Goal: Information Seeking & Learning: Learn about a topic

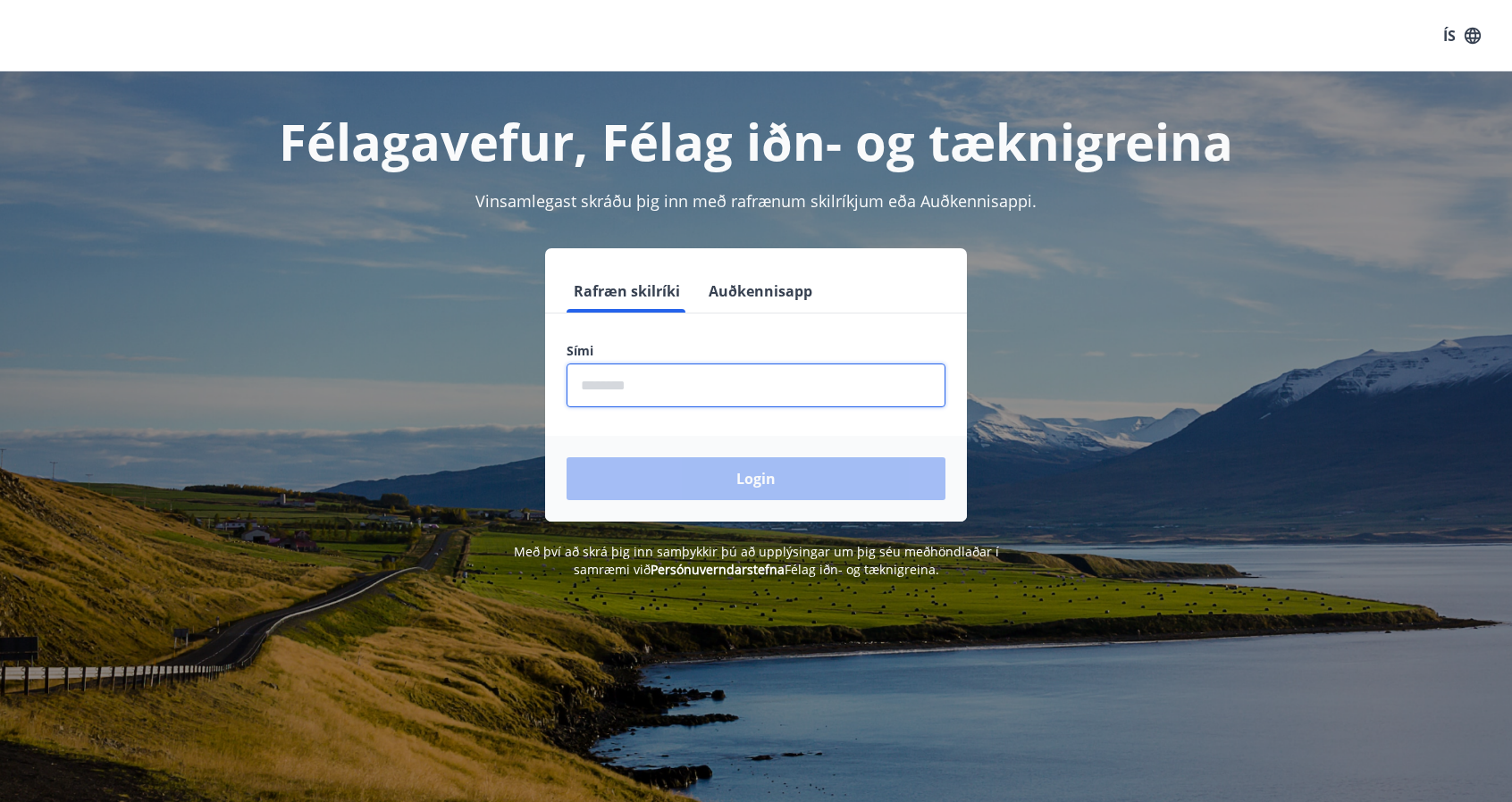
click at [635, 387] on input "phone" at bounding box center [756, 385] width 379 height 44
type input "********"
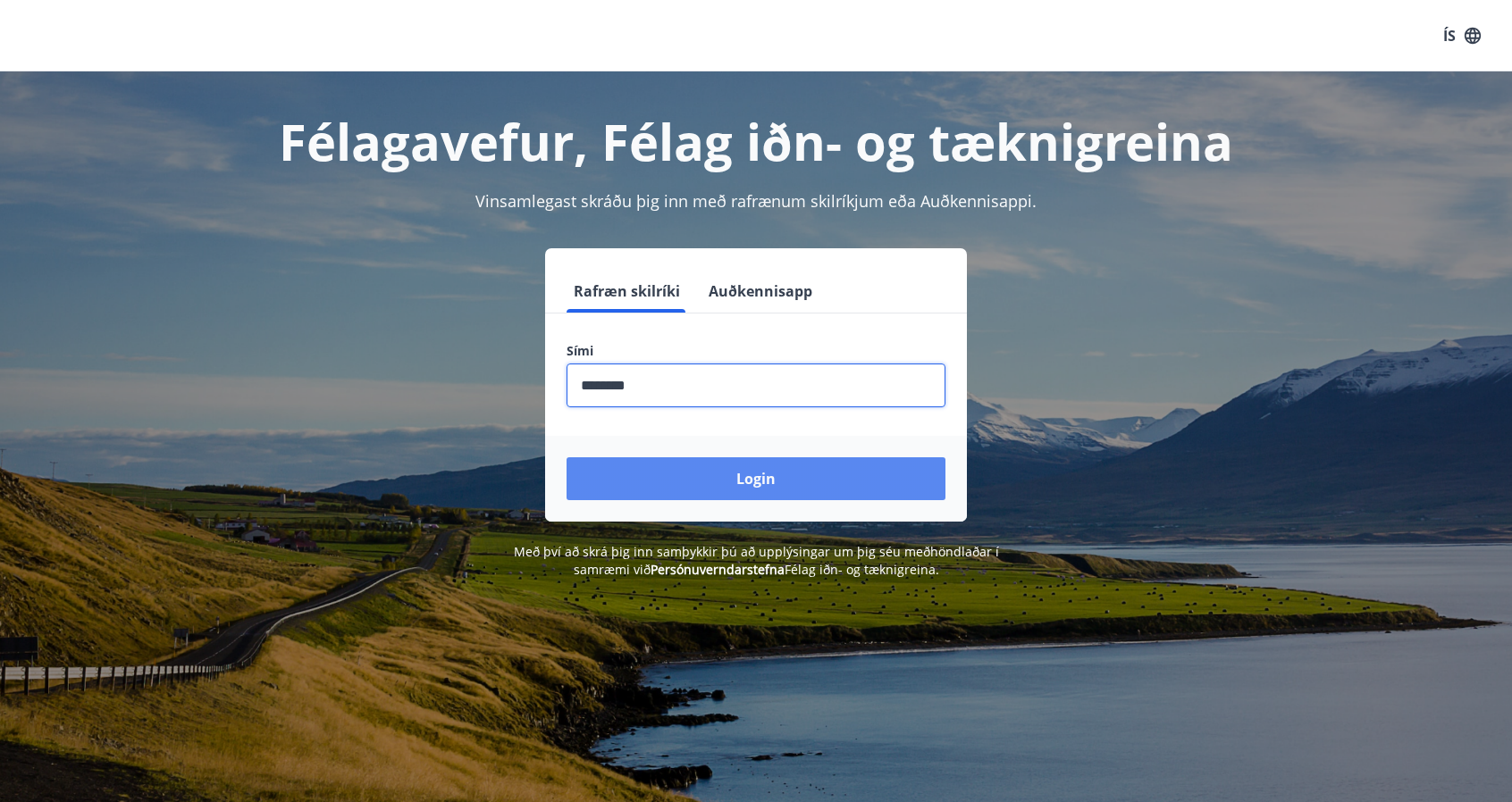
click at [709, 479] on button "Login" at bounding box center [756, 479] width 379 height 43
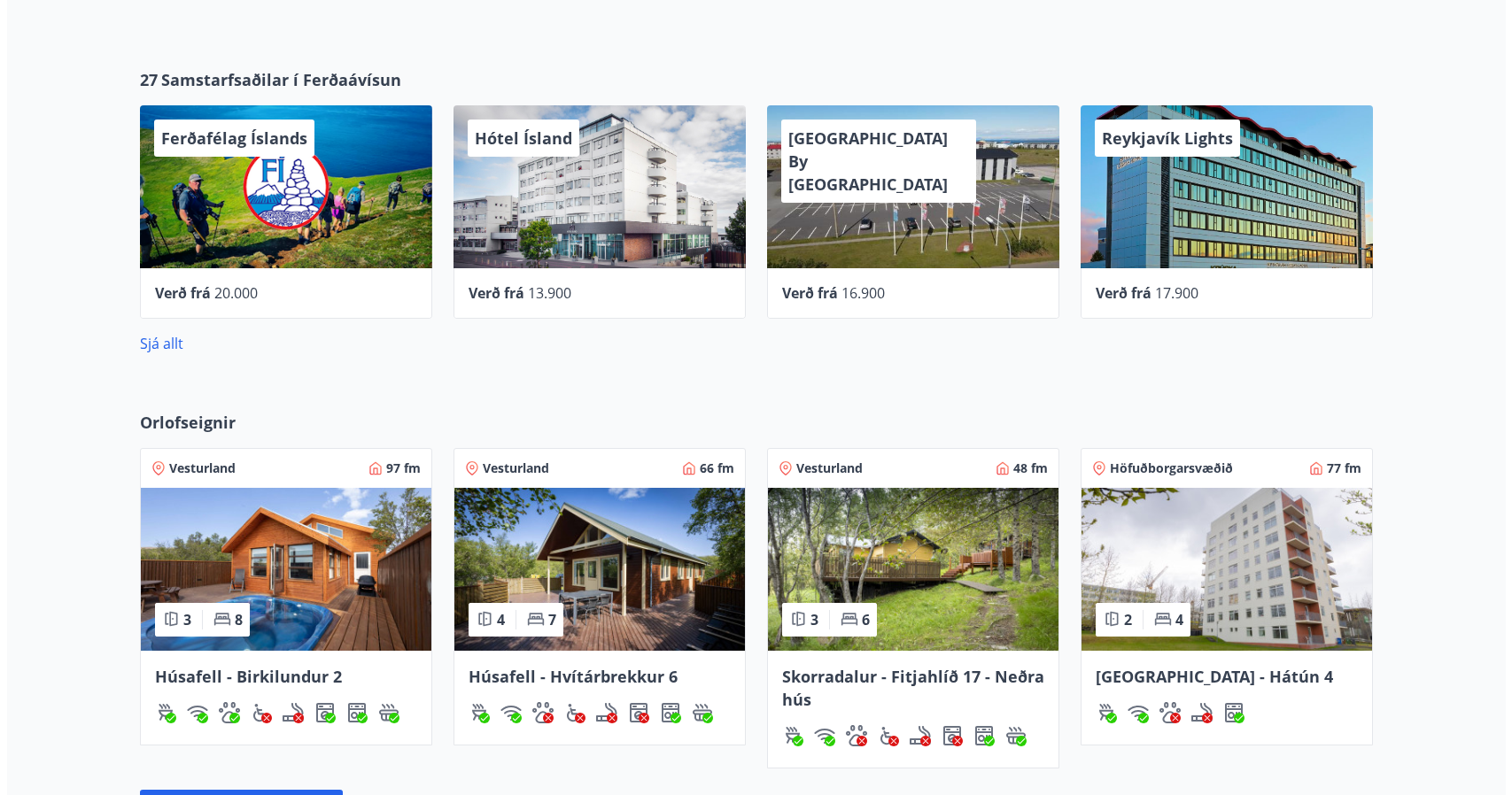
scroll to position [797, 0]
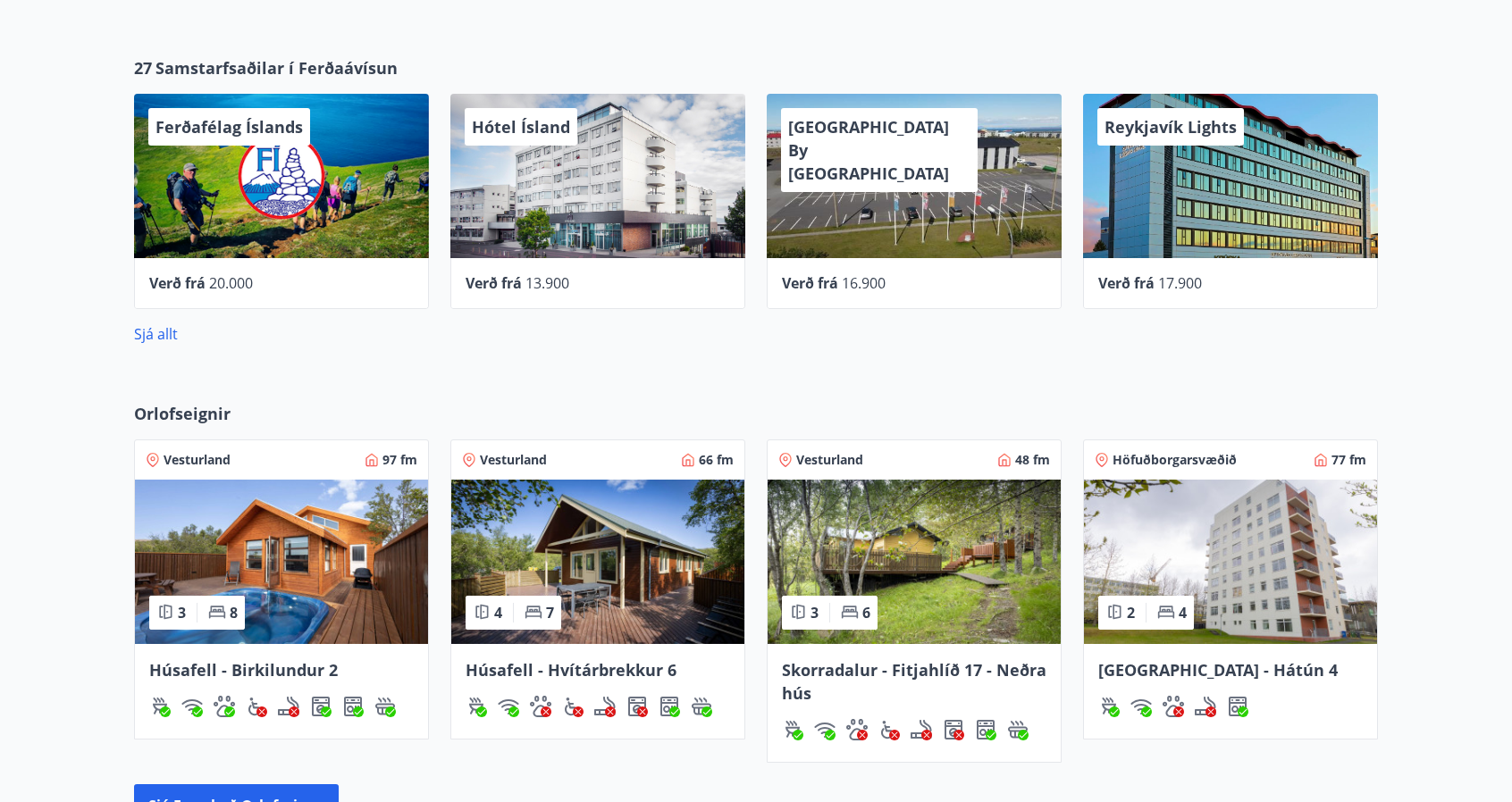
click at [1195, 246] on div "Reykjavík Lights" at bounding box center [1231, 176] width 295 height 165
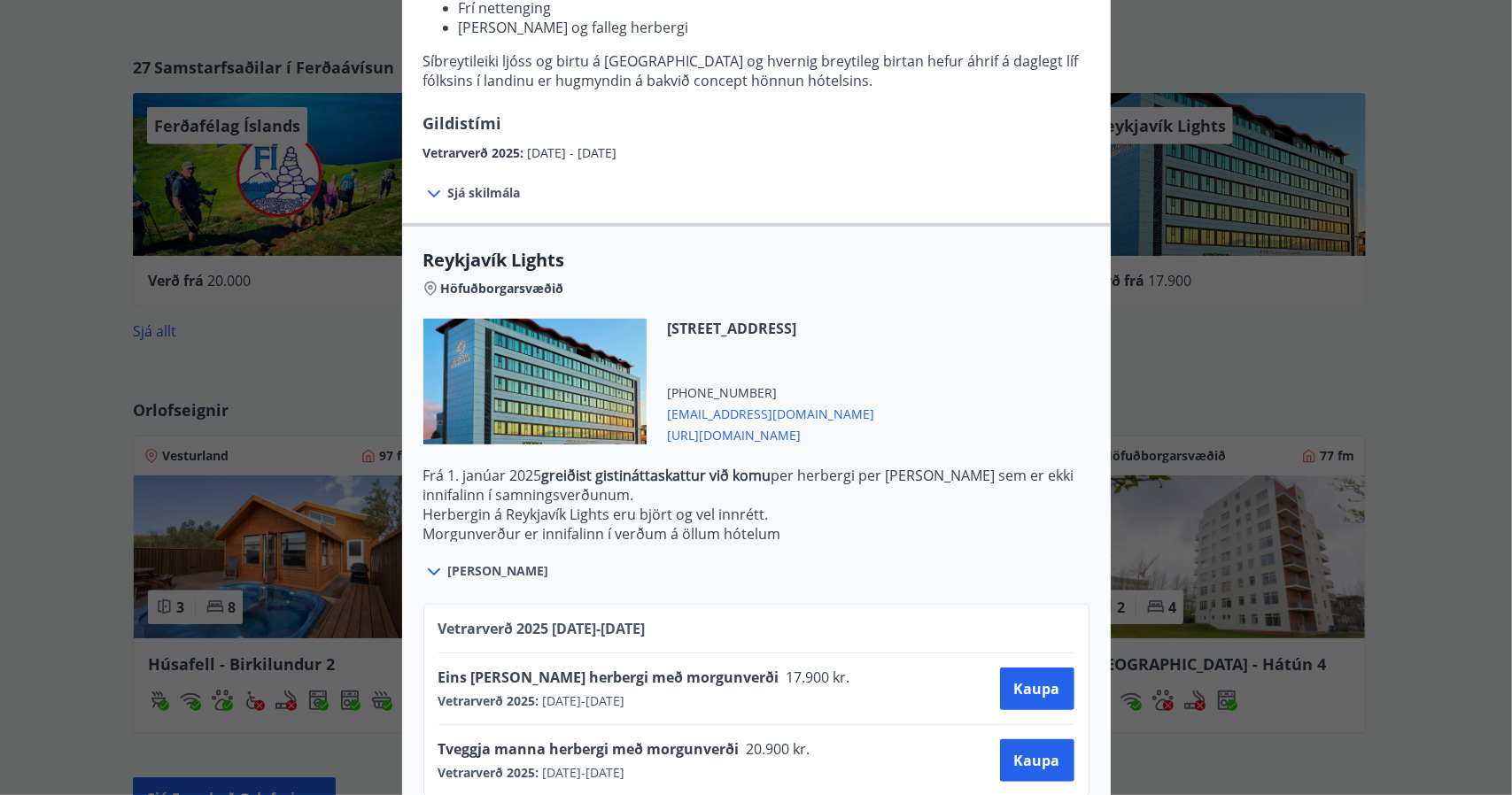
scroll to position [361, 0]
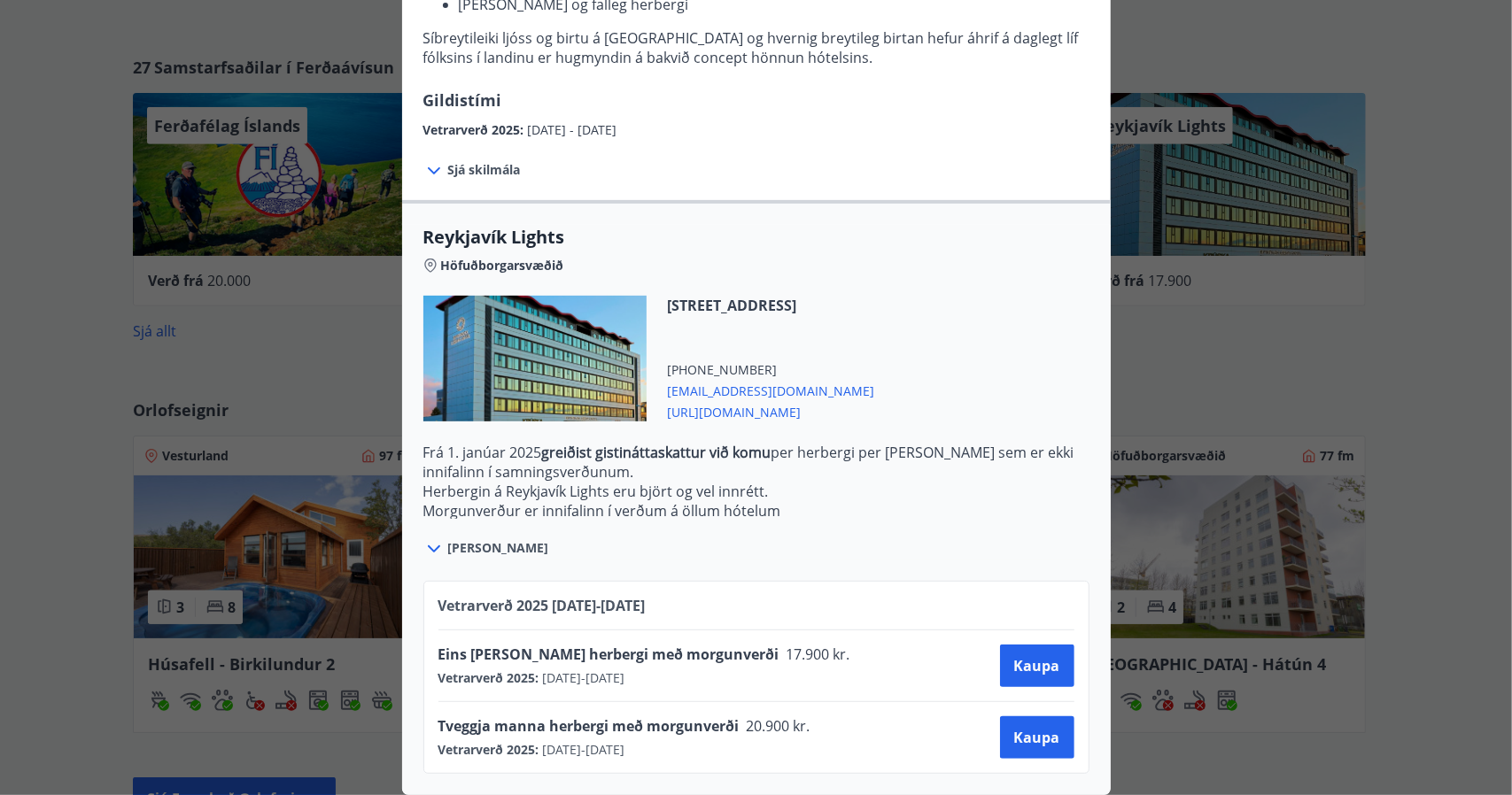
click at [1455, 299] on div "Reykjavík Lights Fyrir bókarnir og frekari upplýsingar vinsamlega senduð póst á…" at bounding box center [756, 48] width 1512 height 795
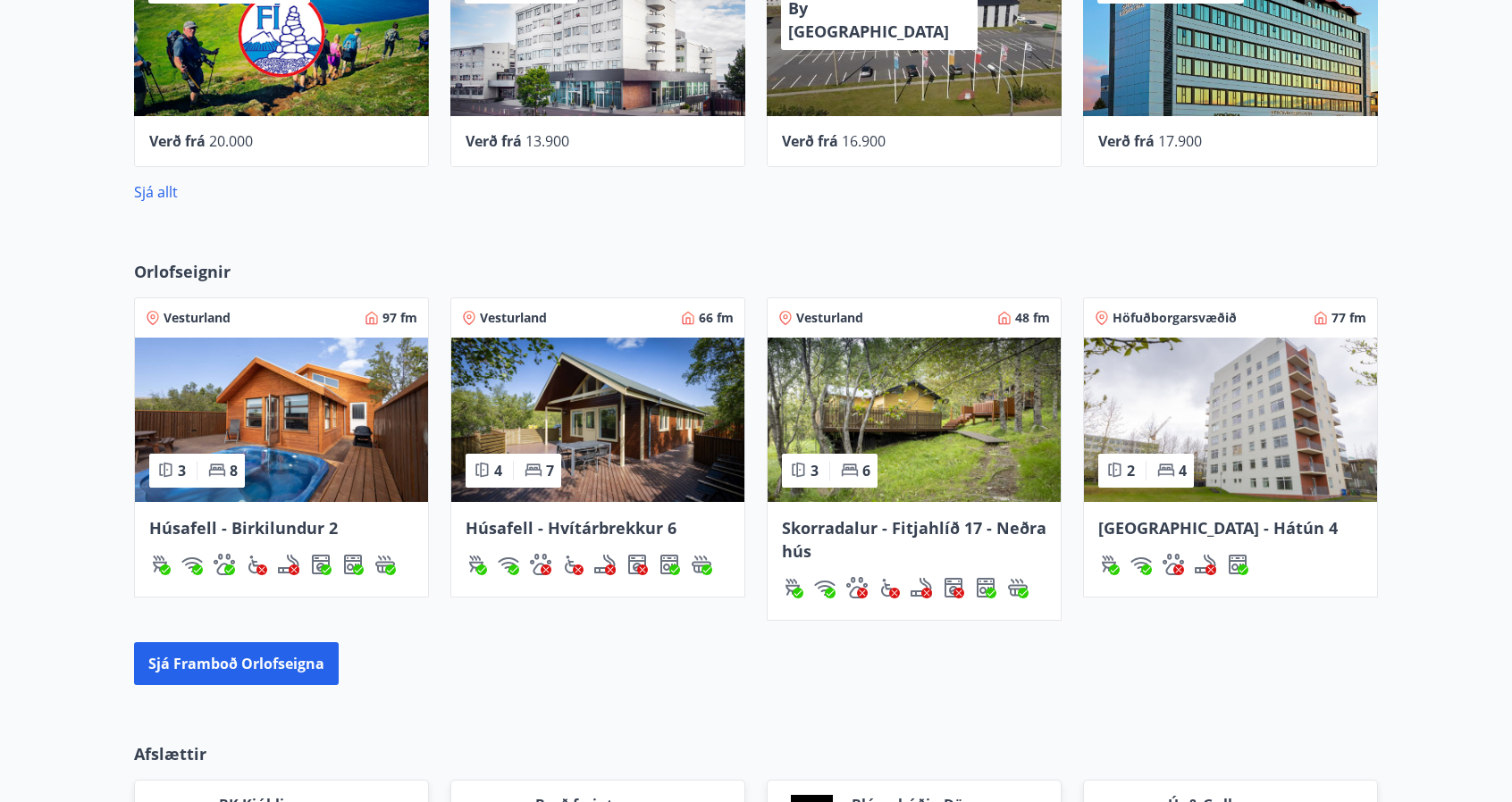
scroll to position [1377, 0]
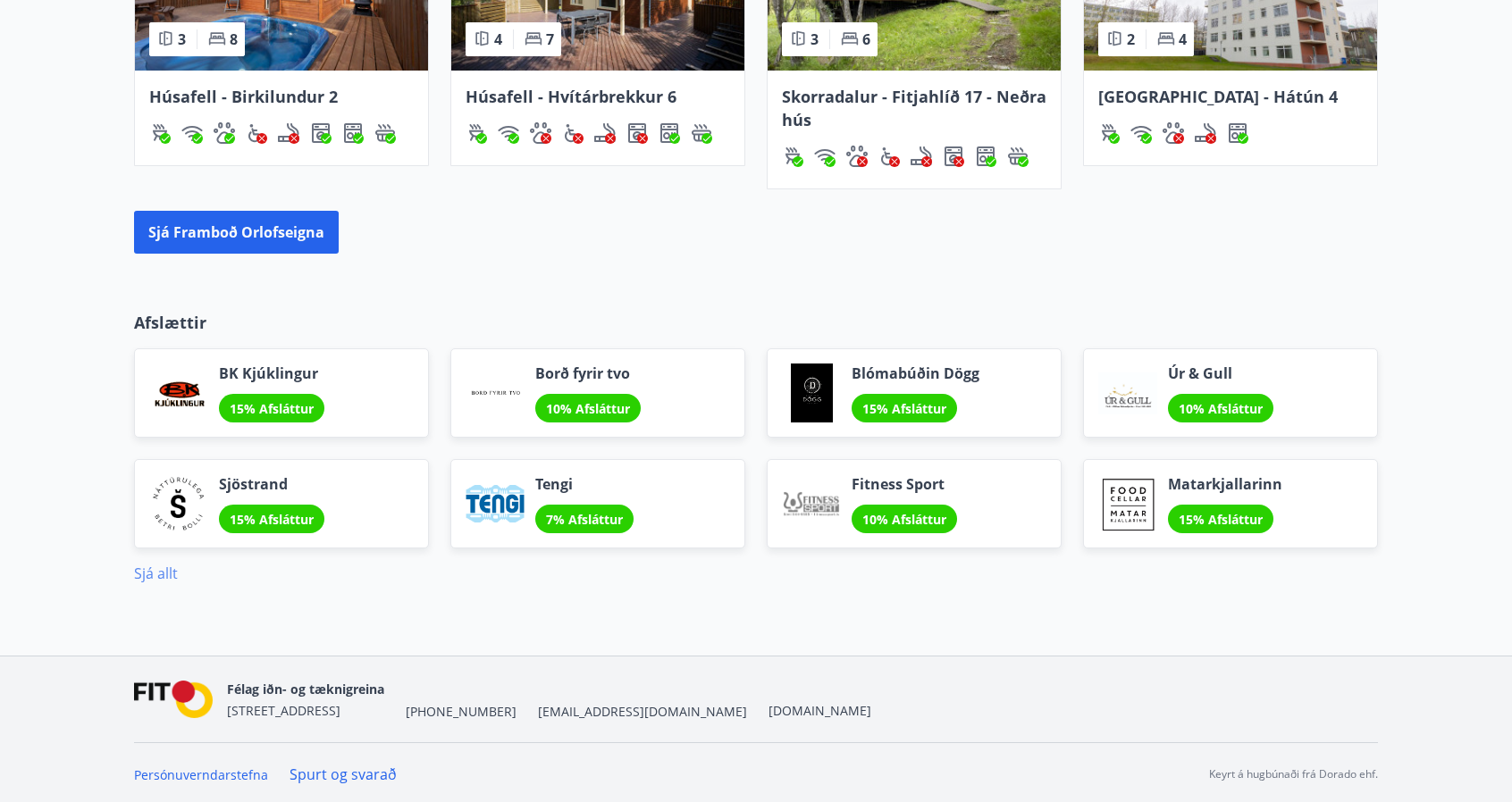
click at [151, 577] on link "Sjá allt" at bounding box center [156, 574] width 44 height 20
